Goal: Contribute content: Contribute content

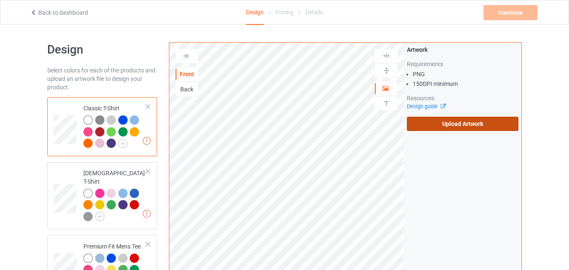
click at [464, 124] on label "Upload Artwork" at bounding box center [463, 124] width 112 height 14
click at [0, 0] on input "Upload Artwork" at bounding box center [0, 0] width 0 height 0
click at [451, 117] on label "Upload Artwork" at bounding box center [463, 124] width 112 height 14
click at [0, 0] on input "Upload Artwork" at bounding box center [0, 0] width 0 height 0
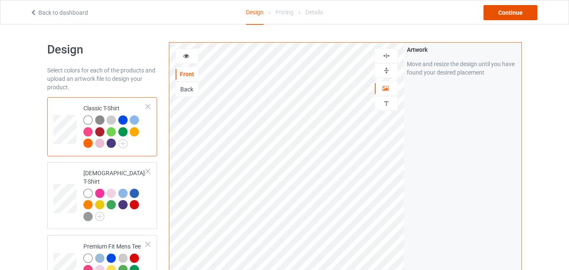
click at [521, 16] on div "Continue" at bounding box center [511, 12] width 54 height 15
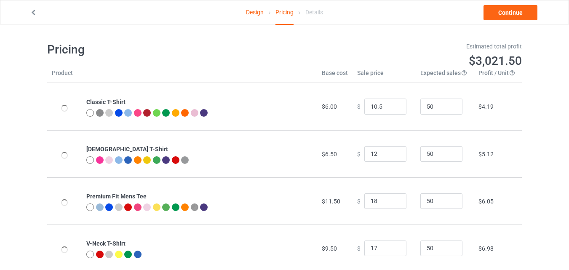
type input "10.50"
type input "12.00"
type input "18.00"
type input "17.00"
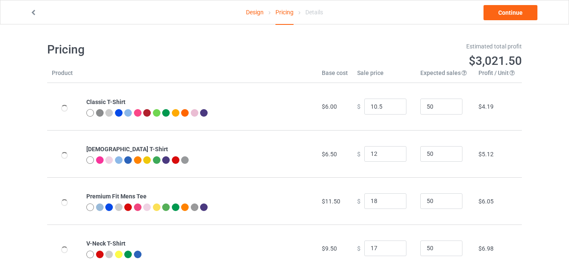
type input "20.00"
type input "15.00"
type input "22.00"
type input "14.00"
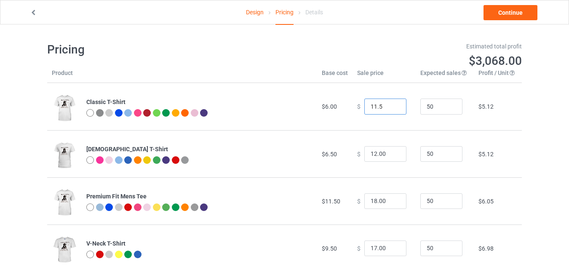
click at [393, 104] on input "11.5" at bounding box center [385, 107] width 42 height 16
click at [393, 104] on input "12.5" at bounding box center [385, 107] width 42 height 16
click at [393, 104] on input "13.5" at bounding box center [385, 107] width 42 height 16
type input "13.50"
click at [393, 151] on input "13" at bounding box center [385, 154] width 42 height 16
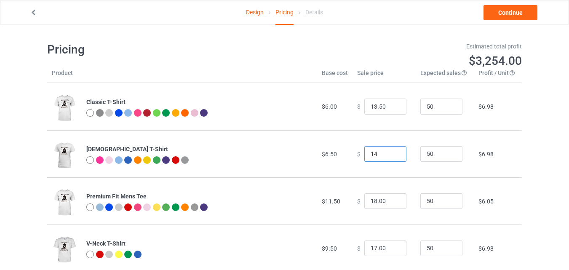
click at [393, 151] on input "14" at bounding box center [385, 154] width 42 height 16
type input "14.00"
click at [393, 199] on input "19" at bounding box center [385, 201] width 42 height 16
click at [393, 199] on input "20" at bounding box center [385, 201] width 42 height 16
type input "20.00"
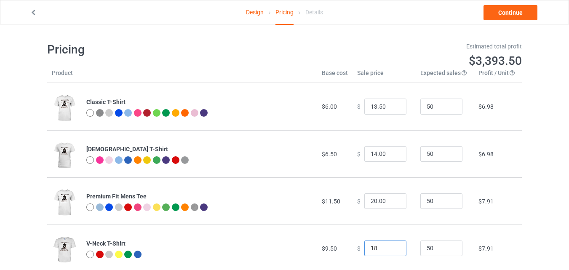
click at [393, 247] on input "18" at bounding box center [385, 248] width 42 height 16
type input "18.00"
click at [510, 9] on link "Continue" at bounding box center [511, 12] width 54 height 15
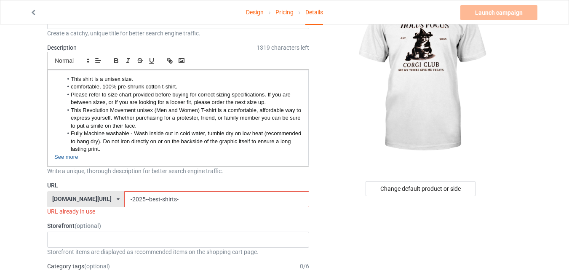
scroll to position [65, 0]
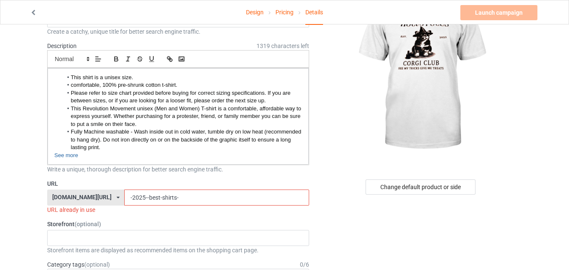
click at [170, 196] on input "-2025--best-shirts-" at bounding box center [216, 198] width 184 height 16
click at [128, 197] on input "-2025--best-shirt" at bounding box center [216, 198] width 184 height 16
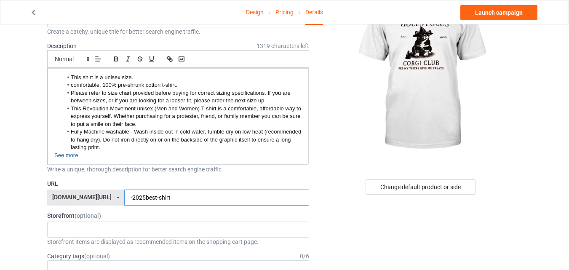
click at [137, 198] on input "-2025best-shirt" at bounding box center [216, 198] width 184 height 16
type input "-2025best-corgi-shirt"
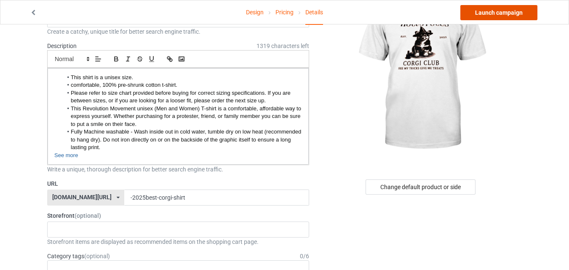
click at [491, 16] on link "Launch campaign" at bounding box center [498, 12] width 77 height 15
